Goal: Task Accomplishment & Management: Use online tool/utility

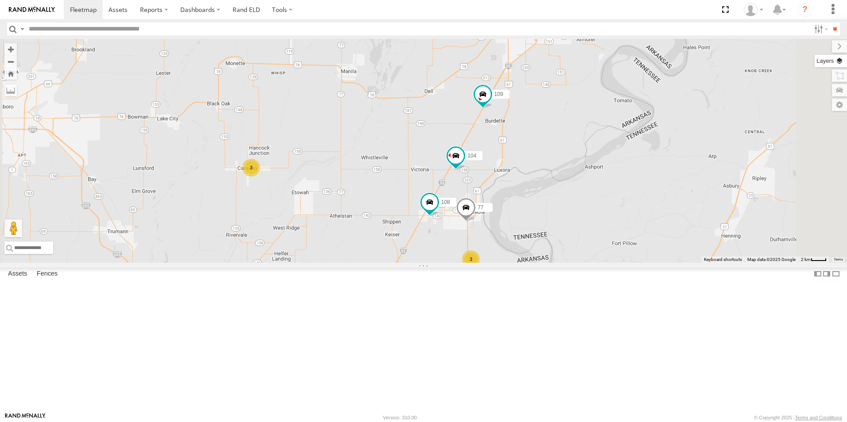
click at [844, 62] on label at bounding box center [830, 61] width 32 height 12
click at [0, 0] on span "Basemaps" at bounding box center [0, 0] width 0 height 0
click at [0, 0] on span "Satellite + Roadmap" at bounding box center [0, 0] width 0 height 0
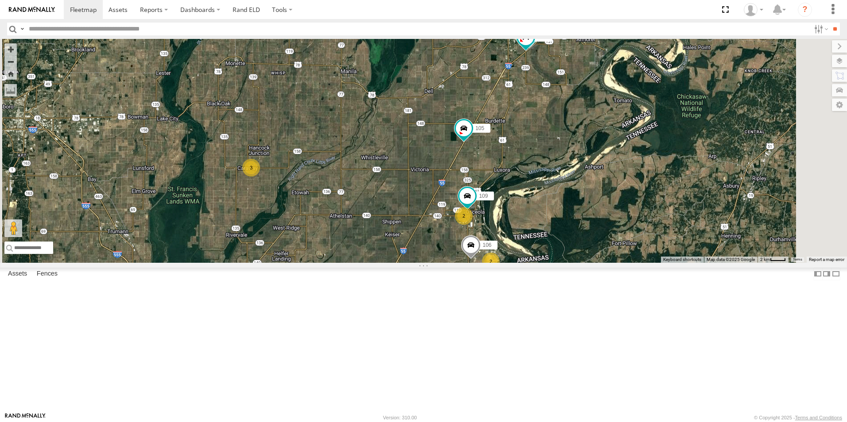
click at [0, 0] on span at bounding box center [0, 0] width 0 height 0
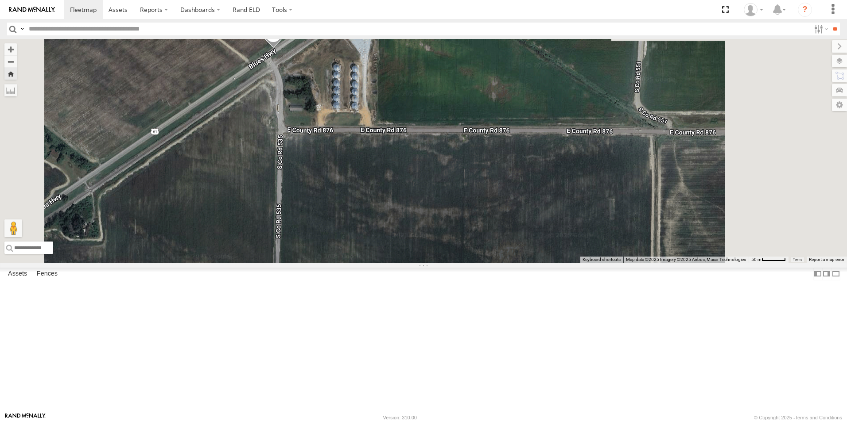
drag, startPoint x: 449, startPoint y: 223, endPoint x: 394, endPoint y: 351, distance: 140.0
click at [394, 263] on div "114" at bounding box center [423, 151] width 847 height 224
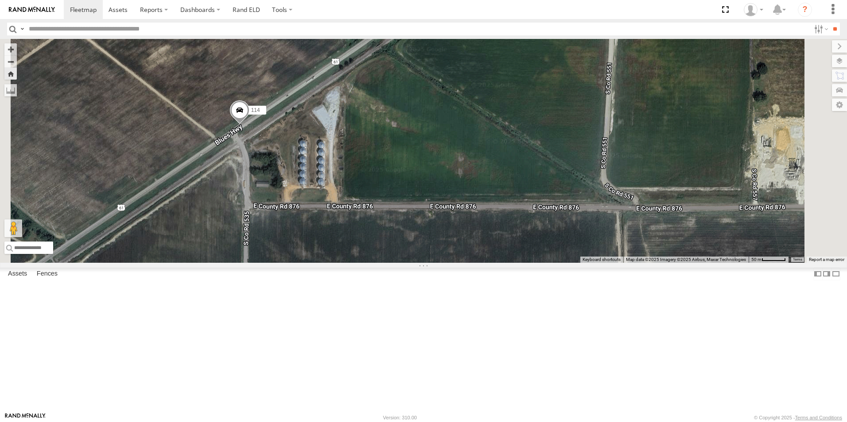
click at [249, 124] on span at bounding box center [239, 113] width 19 height 24
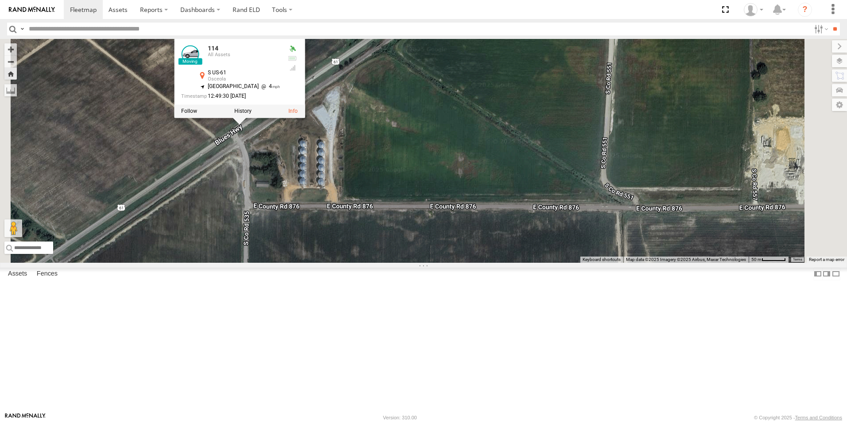
click at [465, 201] on div "114 114 All Assets S US-61 Osceola 35.6192 , -89.99995 North East 4 12:49:30 10…" at bounding box center [423, 151] width 847 height 224
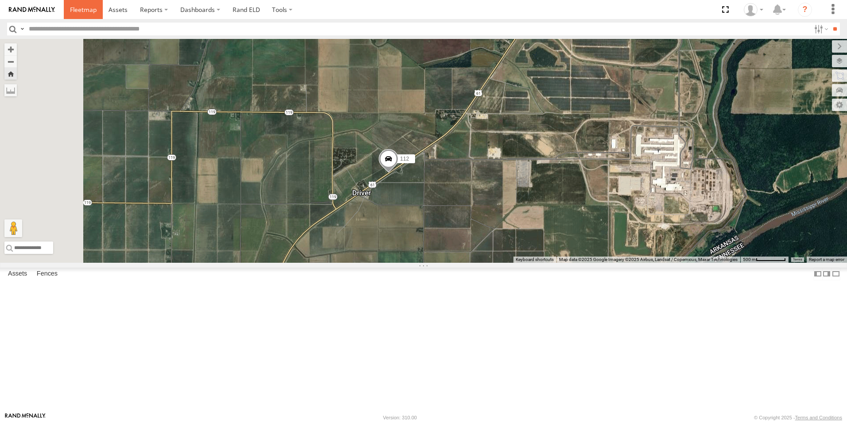
click at [85, 13] on span at bounding box center [83, 9] width 27 height 8
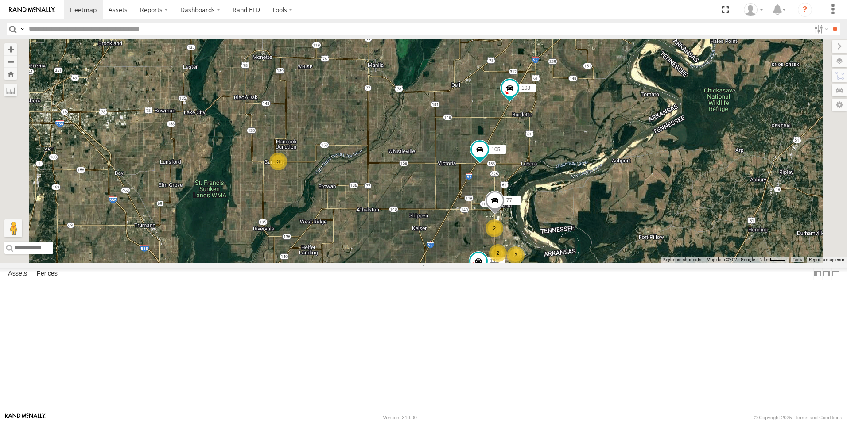
click at [0, 0] on span at bounding box center [0, 0] width 0 height 0
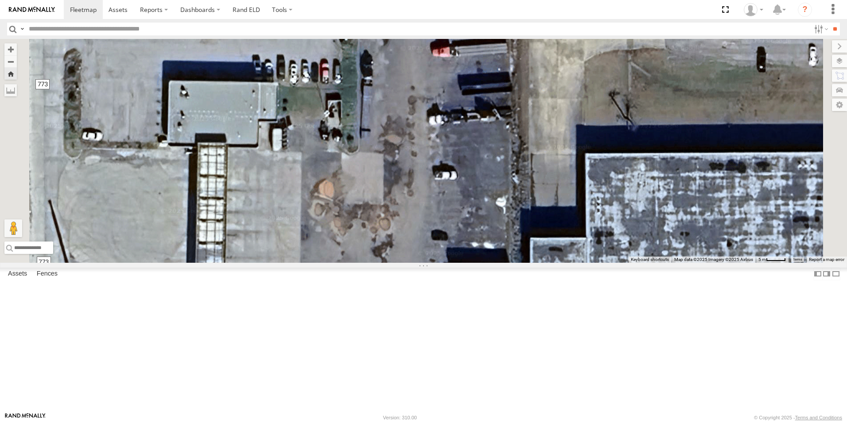
drag, startPoint x: 546, startPoint y: 249, endPoint x: 480, endPoint y: 88, distance: 174.2
click at [480, 88] on div "104" at bounding box center [423, 151] width 847 height 224
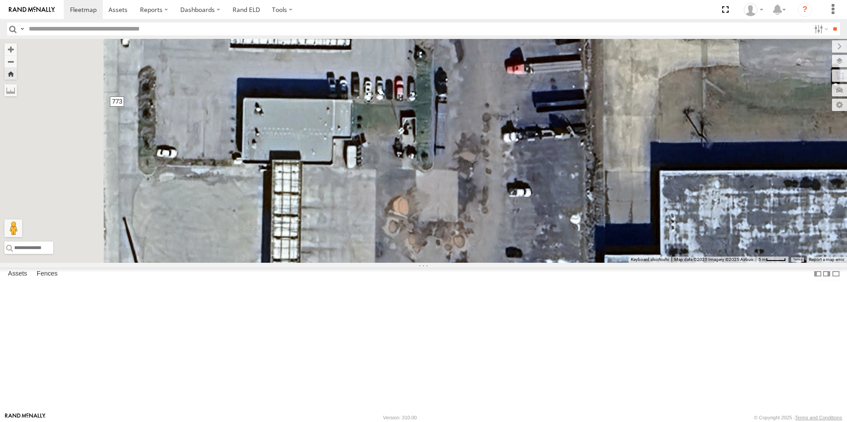
drag, startPoint x: 487, startPoint y: 138, endPoint x: 553, endPoint y: 141, distance: 66.1
click at [553, 151] on div "104" at bounding box center [423, 151] width 847 height 224
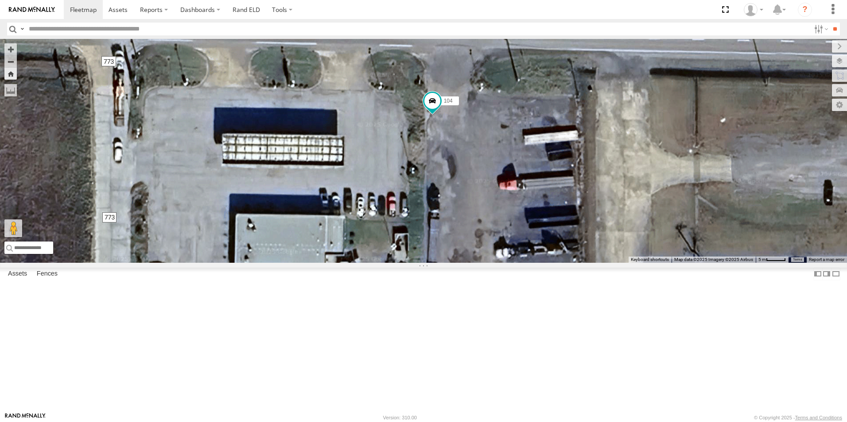
drag, startPoint x: 553, startPoint y: 168, endPoint x: 538, endPoint y: 294, distance: 127.0
click at [538, 263] on div "104" at bounding box center [423, 151] width 847 height 224
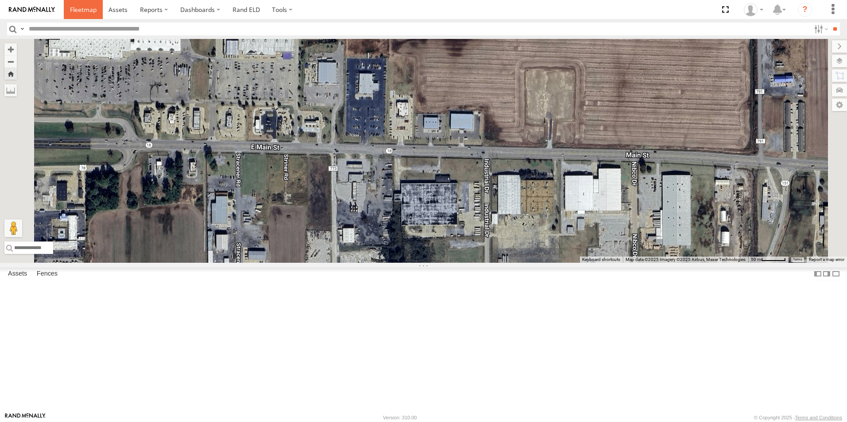
click at [75, 10] on span at bounding box center [83, 9] width 27 height 8
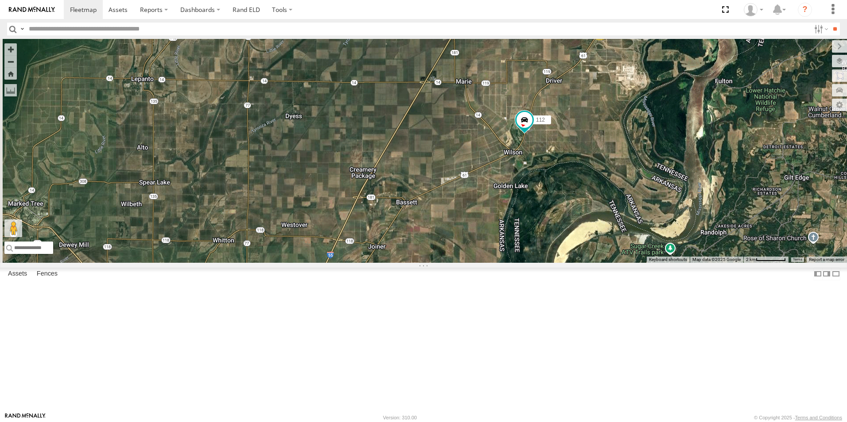
drag, startPoint x: 566, startPoint y: 266, endPoint x: 650, endPoint y: 97, distance: 188.5
click at [650, 97] on div "104 112 105 114 77 103 2 2 111" at bounding box center [423, 151] width 847 height 224
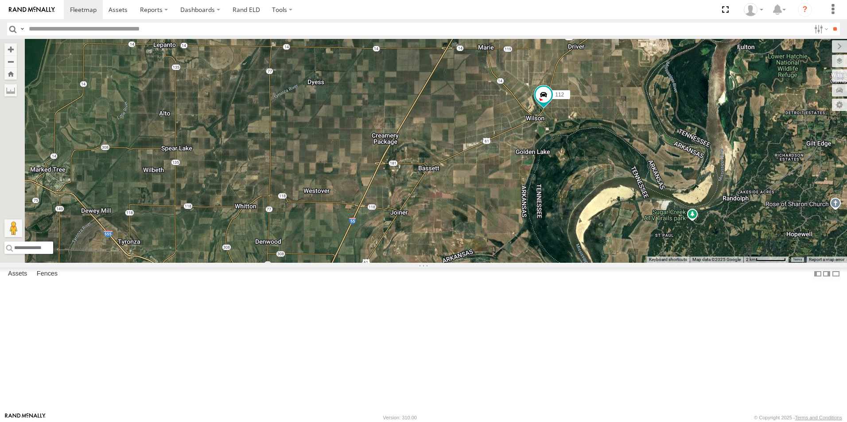
drag, startPoint x: 576, startPoint y: 229, endPoint x: 597, endPoint y: 198, distance: 36.7
click at [596, 198] on div "104 112 105 114 77 103 2 2 111" at bounding box center [423, 151] width 847 height 224
click at [76, 11] on span at bounding box center [83, 9] width 27 height 8
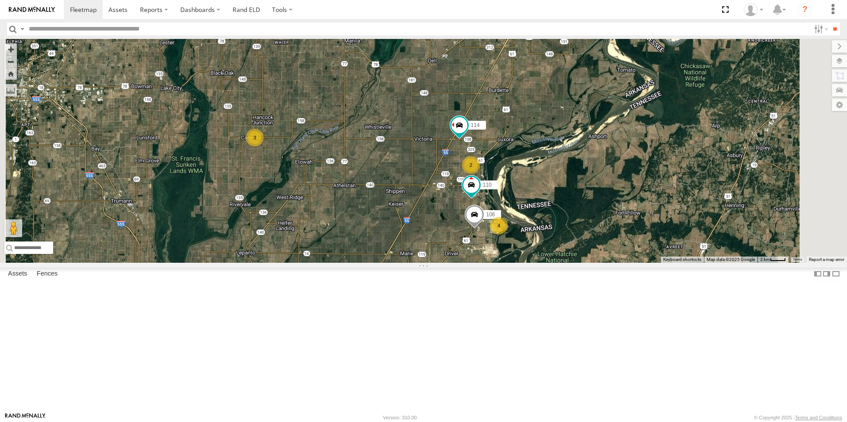
click at [0, 0] on span at bounding box center [0, 0] width 0 height 0
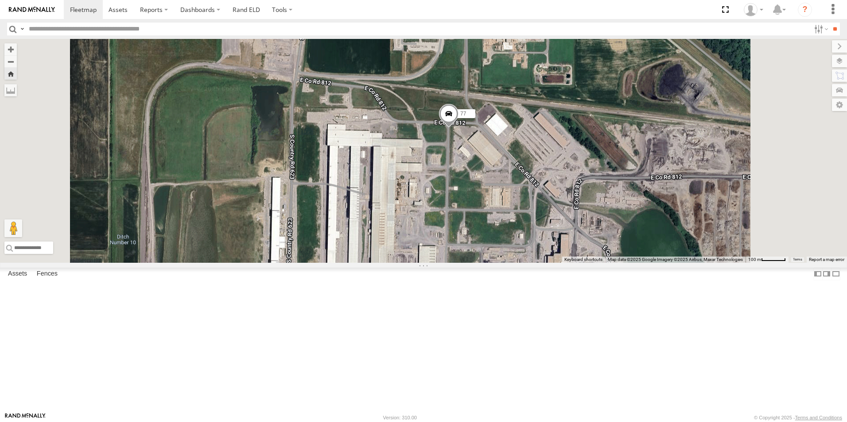
drag, startPoint x: 493, startPoint y: 283, endPoint x: 476, endPoint y: 209, distance: 76.9
click at [476, 209] on div "77" at bounding box center [423, 151] width 847 height 224
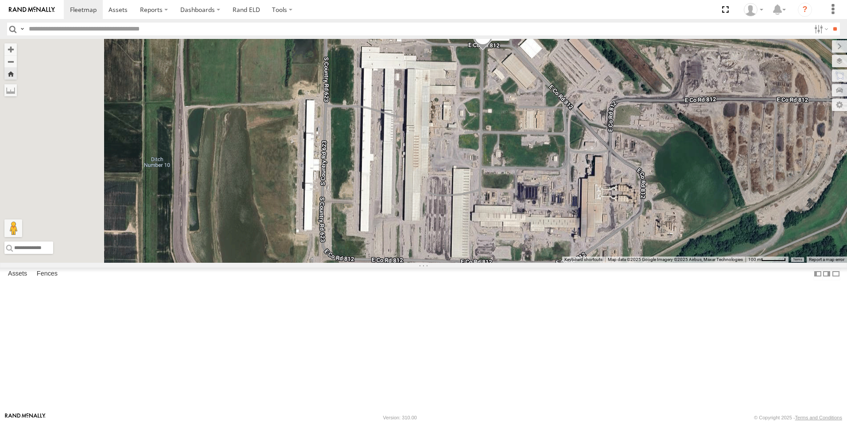
drag, startPoint x: 445, startPoint y: 199, endPoint x: 502, endPoint y: 219, distance: 60.4
click at [502, 219] on div "77" at bounding box center [423, 151] width 847 height 224
click at [87, 8] on span at bounding box center [83, 9] width 27 height 8
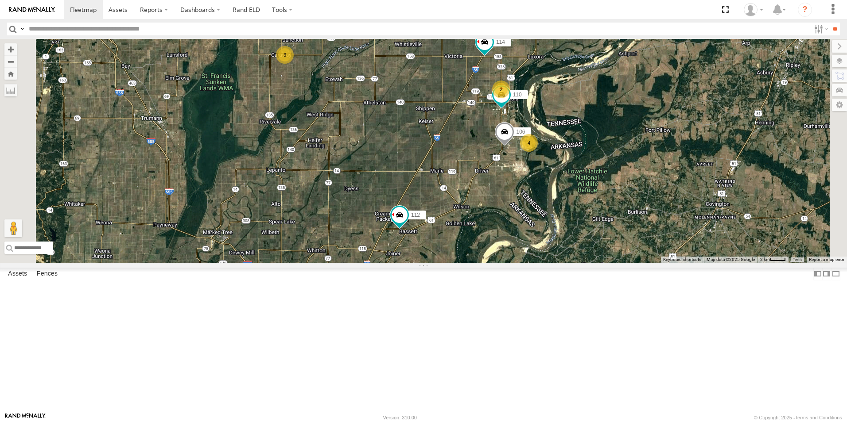
drag, startPoint x: 448, startPoint y: 209, endPoint x: 486, endPoint y: 124, distance: 93.3
click at [486, 124] on div "104 106 3 112 4 2 110 114" at bounding box center [423, 151] width 847 height 224
click at [0, 0] on span at bounding box center [0, 0] width 0 height 0
